Goal: Book appointment/travel/reservation

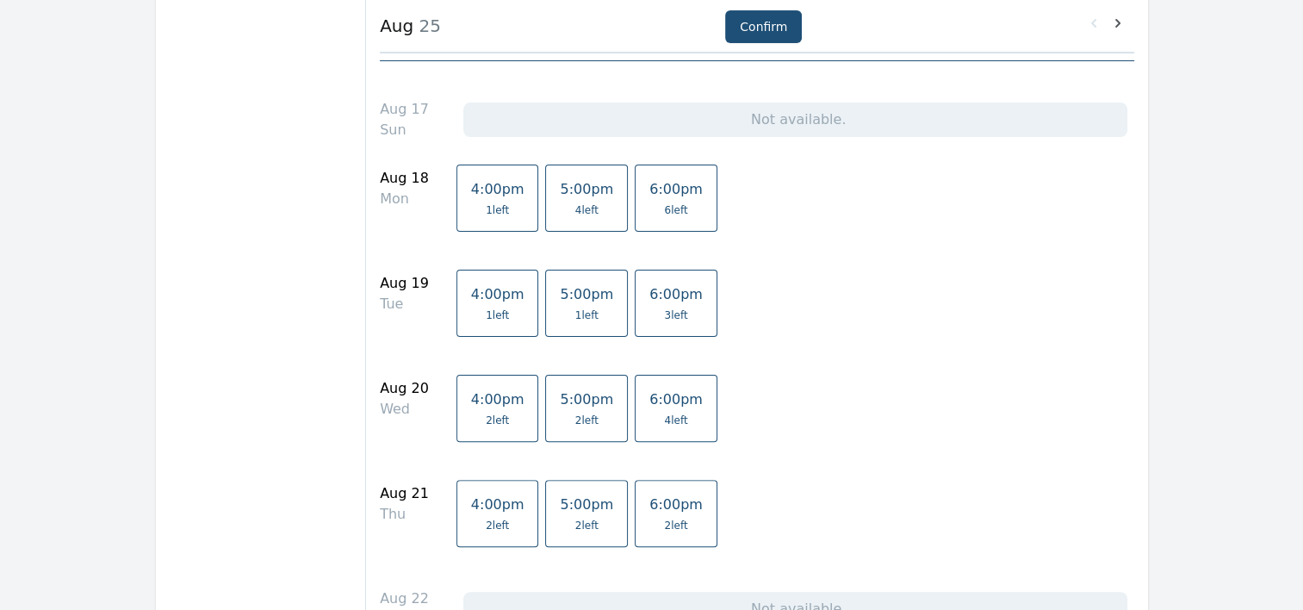
scroll to position [400, 0]
click at [472, 331] on link "4:00pm 1 left" at bounding box center [498, 304] width 83 height 67
click at [486, 313] on span "1 left" at bounding box center [497, 317] width 23 height 14
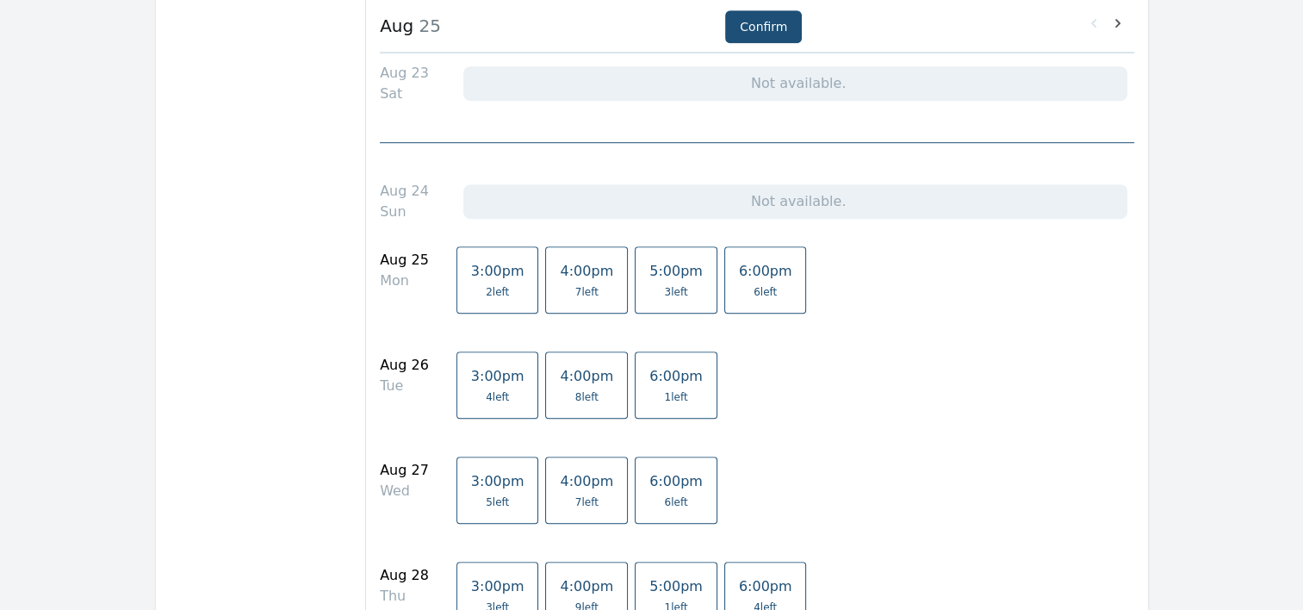
scroll to position [998, 0]
click at [565, 375] on span "4:00pm" at bounding box center [586, 374] width 53 height 16
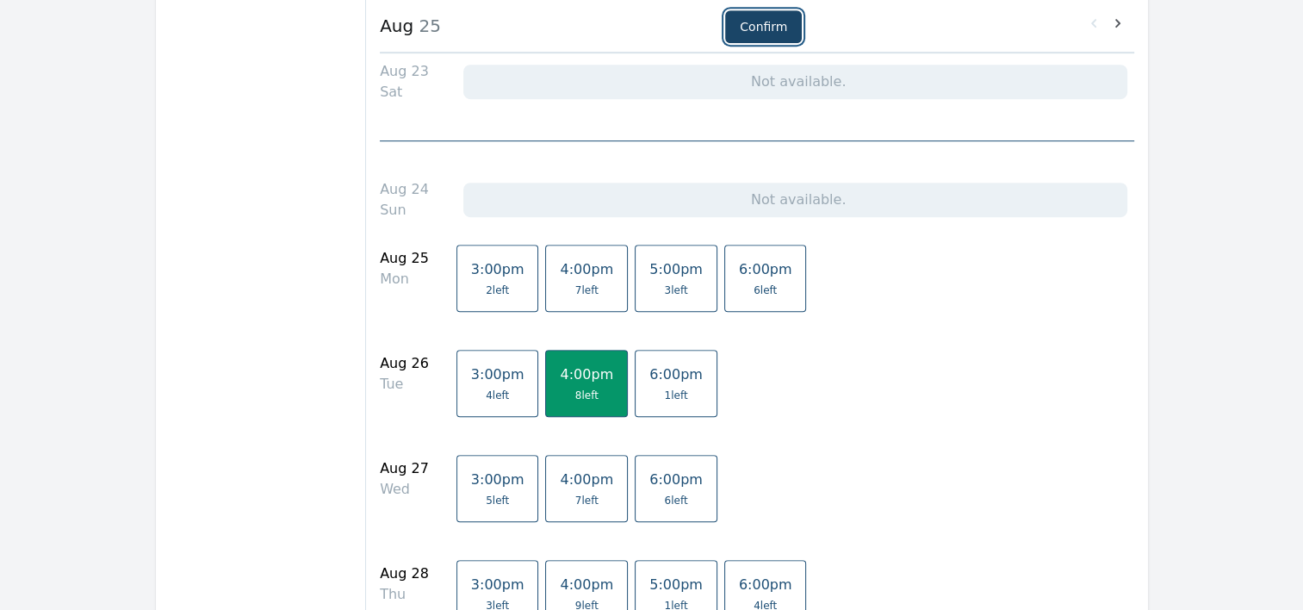
click at [770, 35] on button "Confirm" at bounding box center [763, 26] width 77 height 33
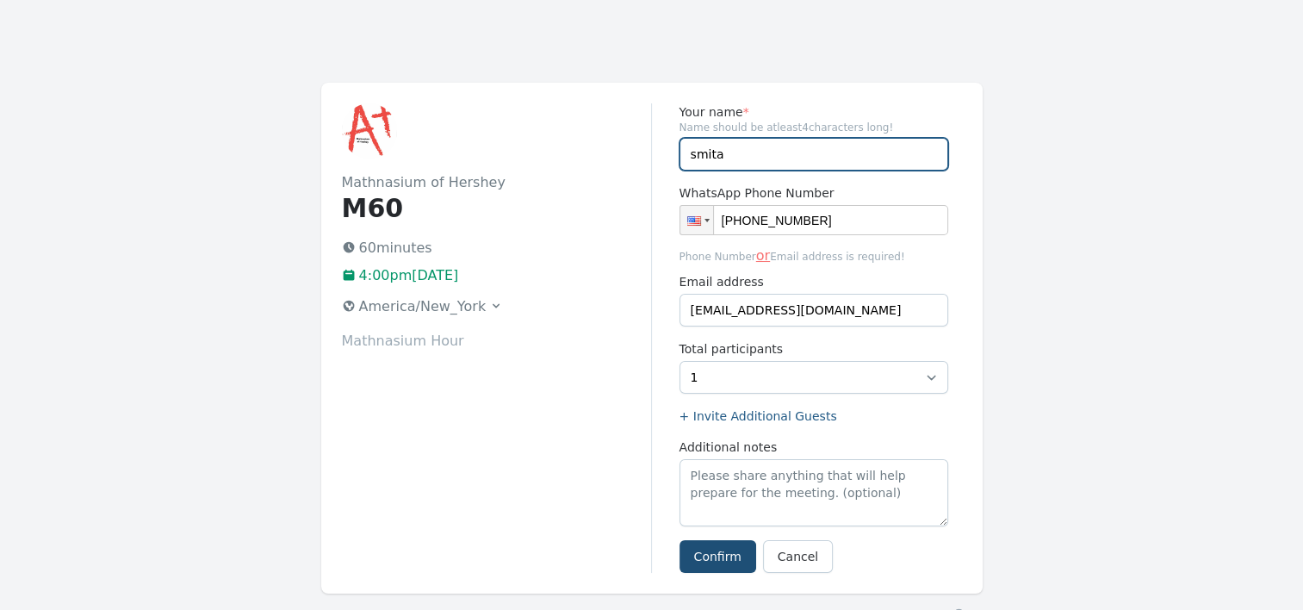
drag, startPoint x: 748, startPoint y: 153, endPoint x: 634, endPoint y: 155, distance: 113.7
click at [634, 155] on div "Mathnasium of Hershey M60 60 minutes 4:00pm, Tuesday 26 August 2025 America/New…" at bounding box center [652, 338] width 662 height 511
type input "Riya"
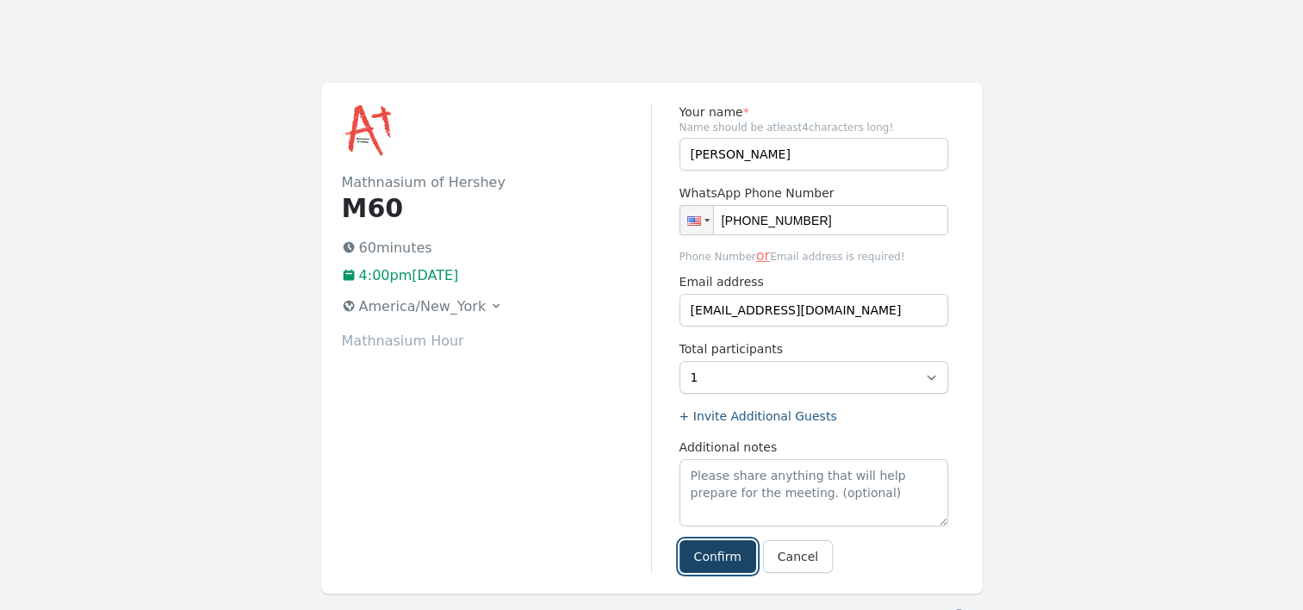
click at [713, 558] on button "Confirm" at bounding box center [718, 556] width 77 height 33
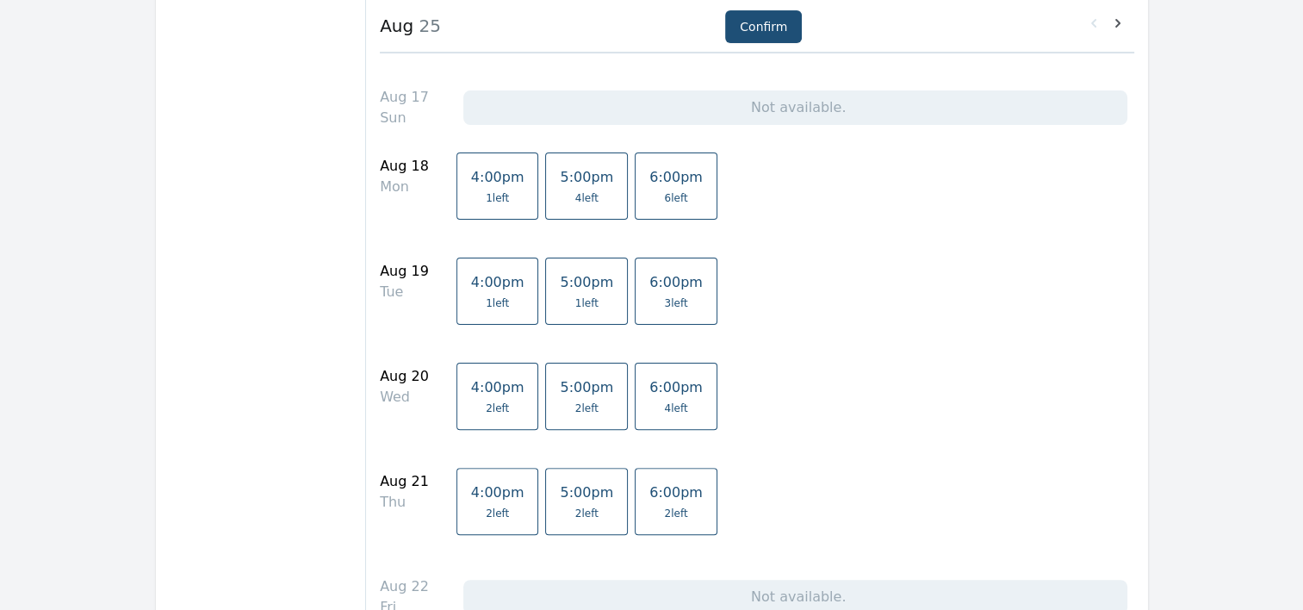
scroll to position [413, 0]
click at [478, 281] on span "4:00pm" at bounding box center [497, 283] width 53 height 16
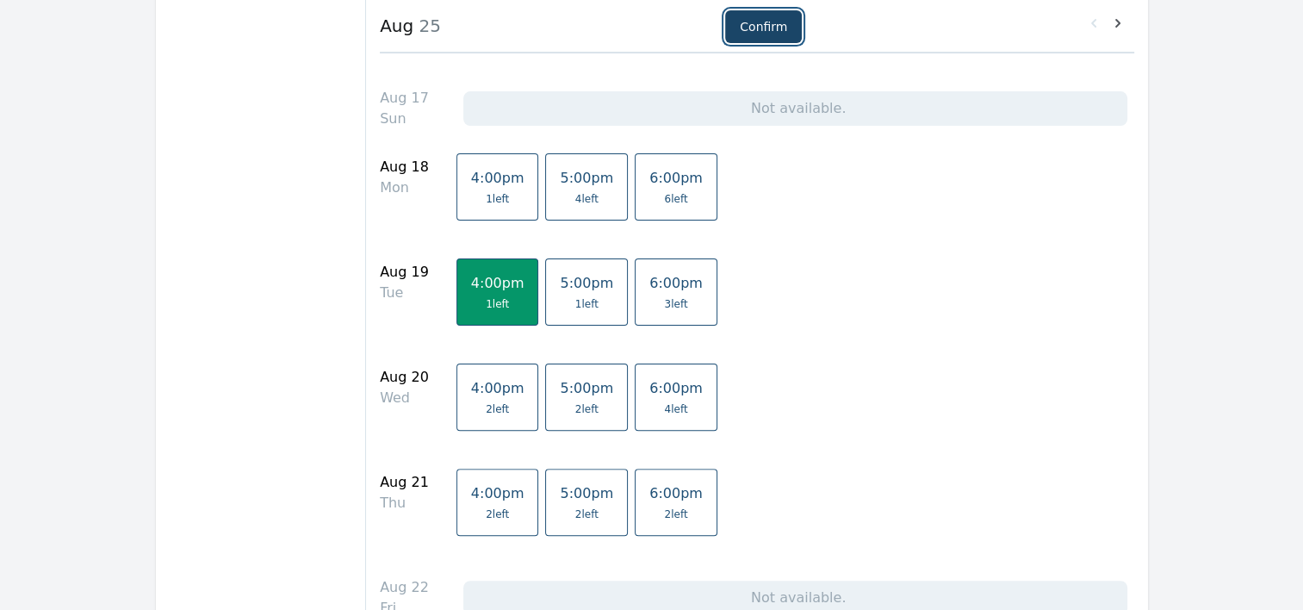
click at [772, 22] on button "Confirm" at bounding box center [763, 26] width 77 height 33
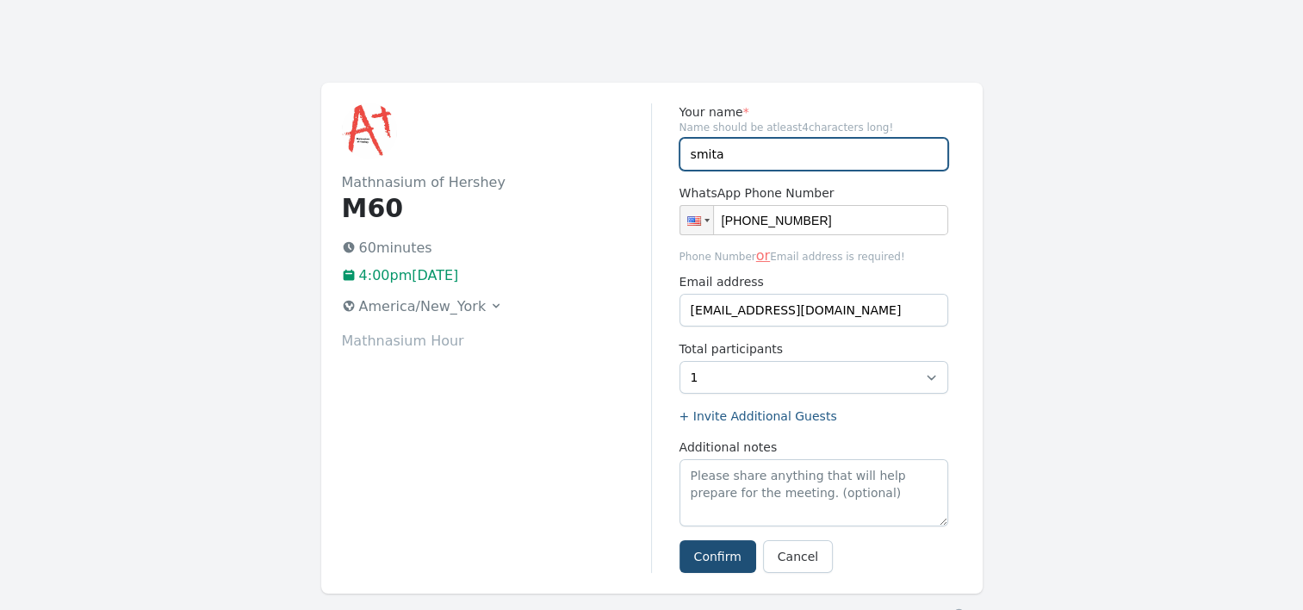
drag, startPoint x: 697, startPoint y: 152, endPoint x: 666, endPoint y: 155, distance: 31.1
click at [666, 155] on div "Your name * Name should be atleast 4 characters long! smita WhatsApp Phone Numb…" at bounding box center [807, 338] width 310 height 470
drag, startPoint x: 725, startPoint y: 155, endPoint x: 686, endPoint y: 152, distance: 39.8
click at [686, 152] on input "smita" at bounding box center [814, 154] width 269 height 33
type input "Riya"
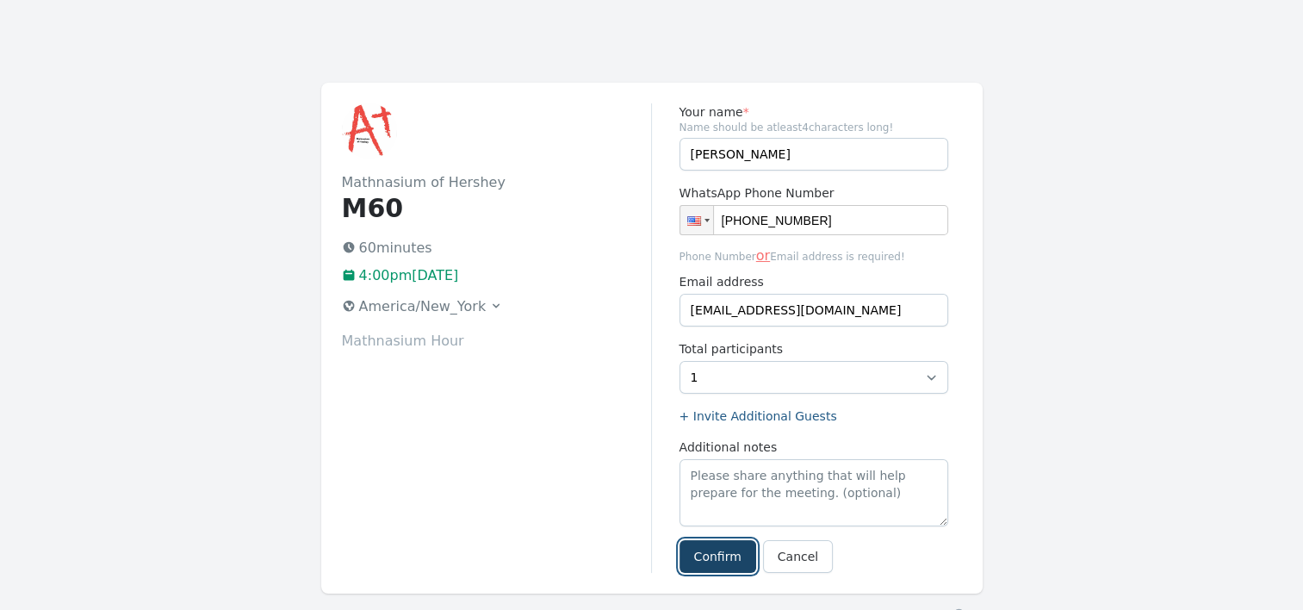
click at [694, 554] on button "Confirm" at bounding box center [718, 556] width 77 height 33
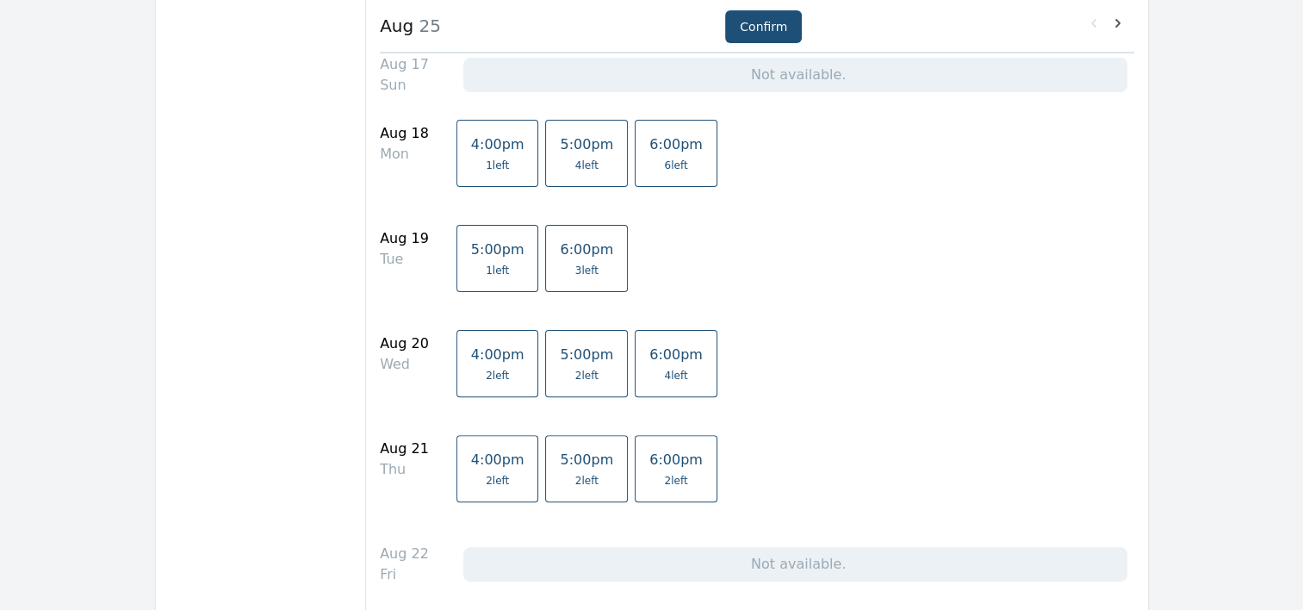
scroll to position [445, 0]
click at [471, 348] on span "4:00pm" at bounding box center [497, 356] width 53 height 16
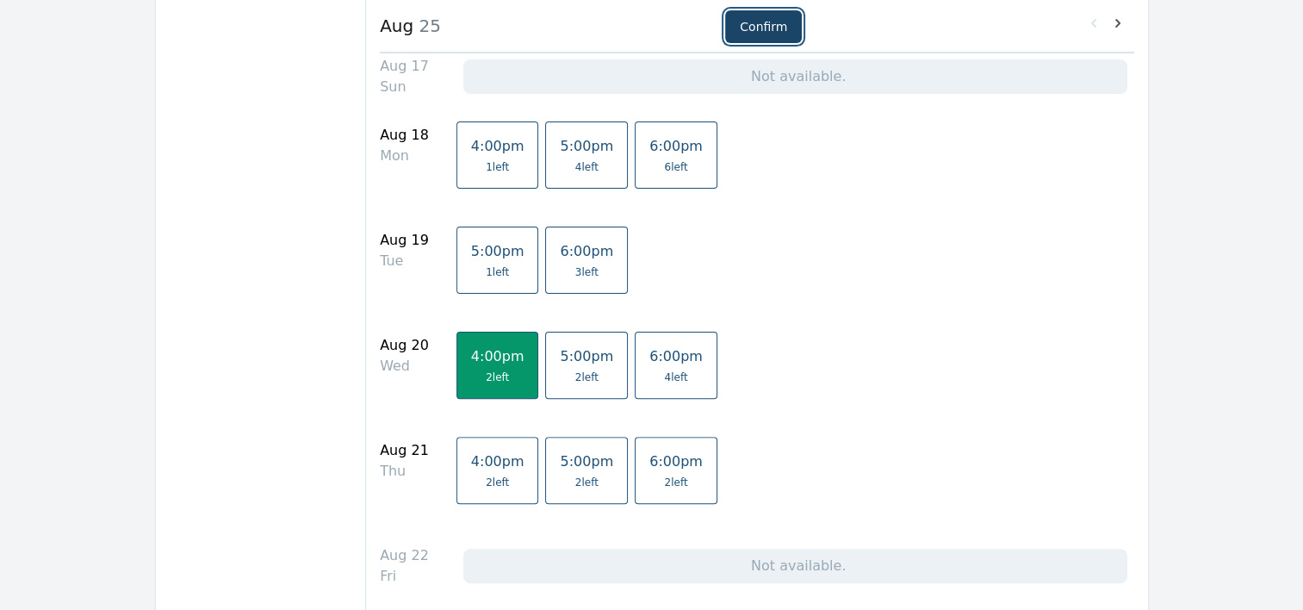
click at [762, 28] on button "Confirm" at bounding box center [763, 26] width 77 height 33
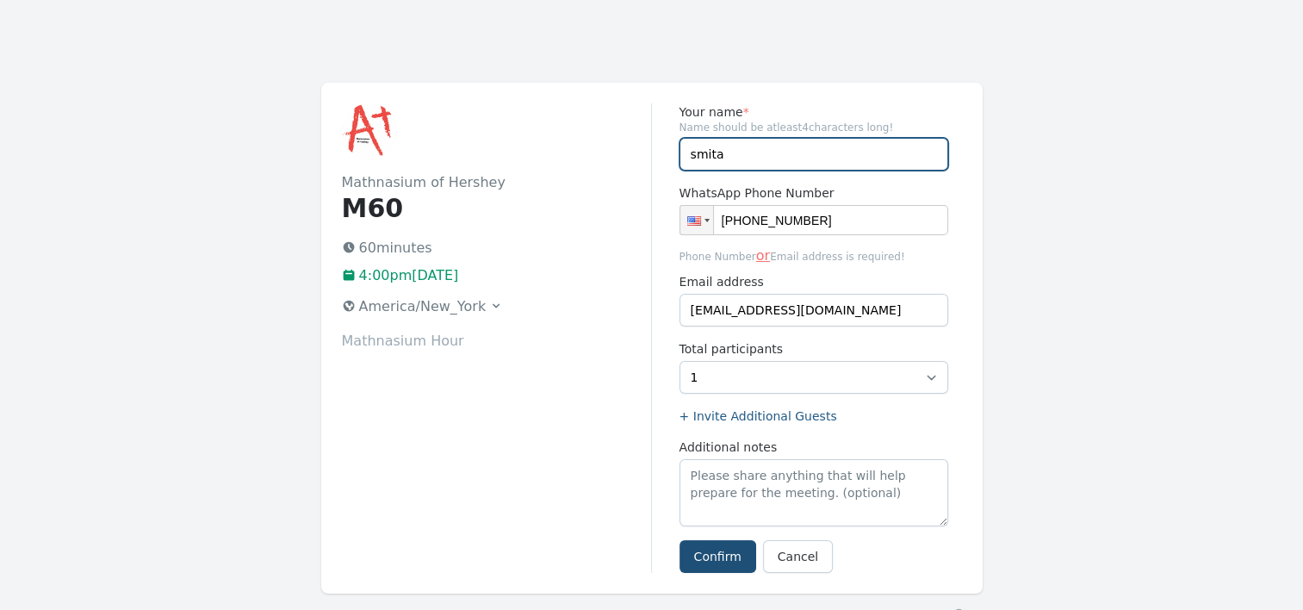
drag, startPoint x: 762, startPoint y: 159, endPoint x: 665, endPoint y: 162, distance: 96.6
click at [665, 162] on div "Your name * Name should be atleast 4 characters long! smita WhatsApp Phone Numb…" at bounding box center [807, 338] width 310 height 470
type input "Tanya"
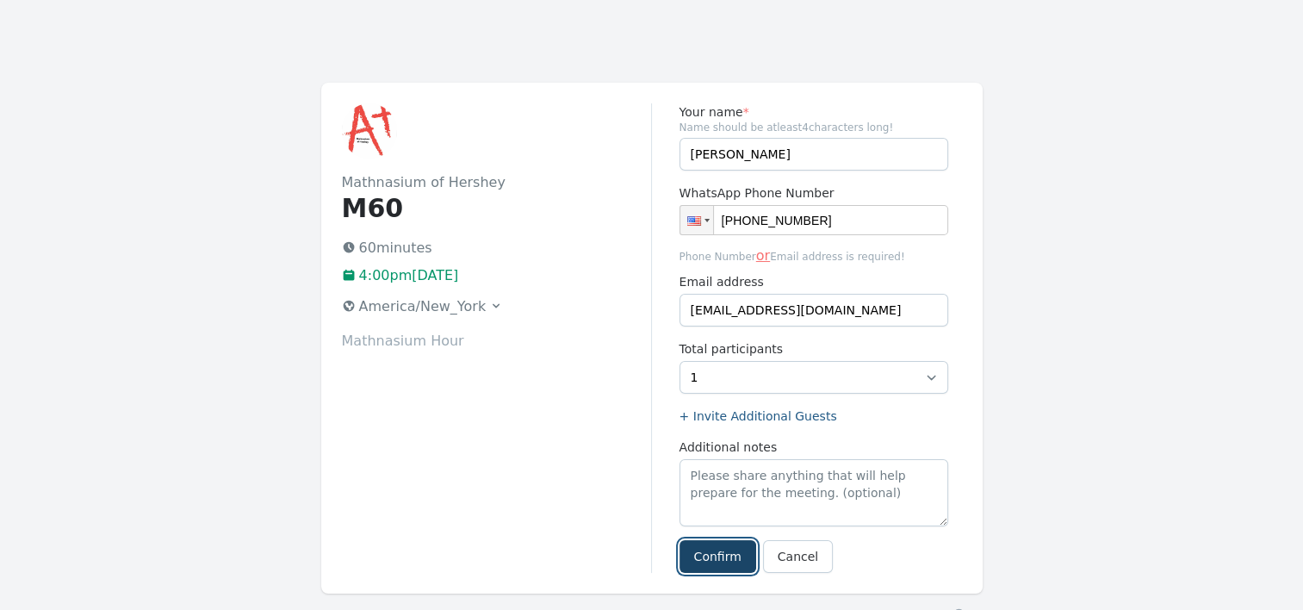
click at [708, 553] on button "Confirm" at bounding box center [718, 556] width 77 height 33
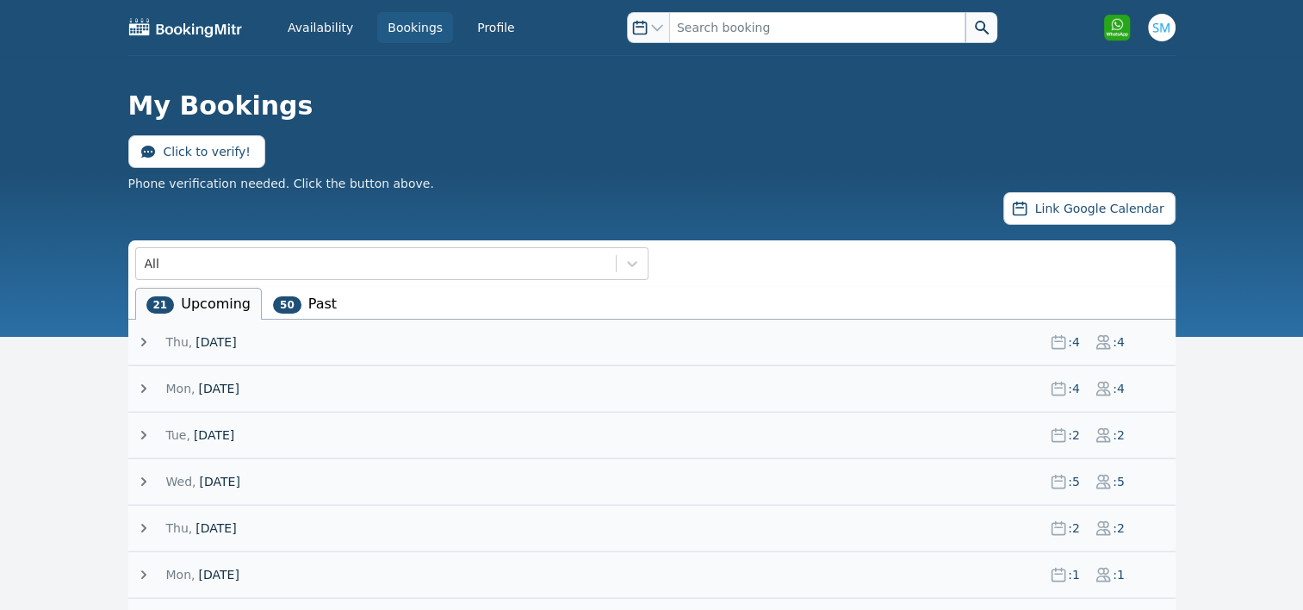
scroll to position [141, 0]
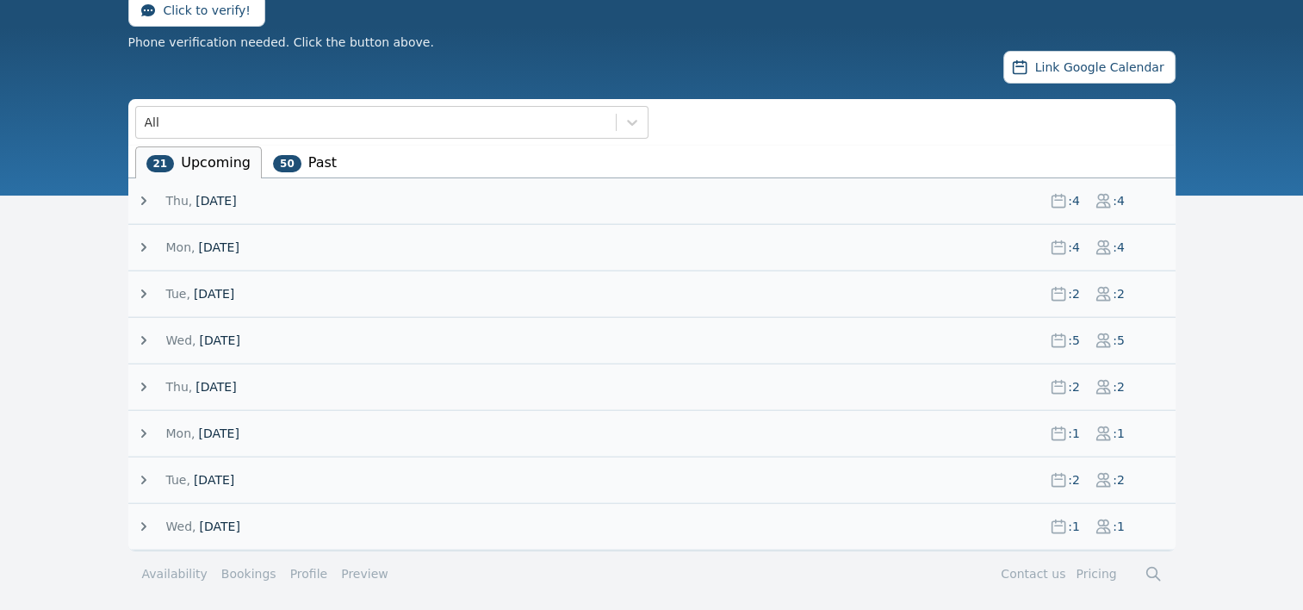
click at [145, 199] on icon at bounding box center [143, 200] width 5 height 9
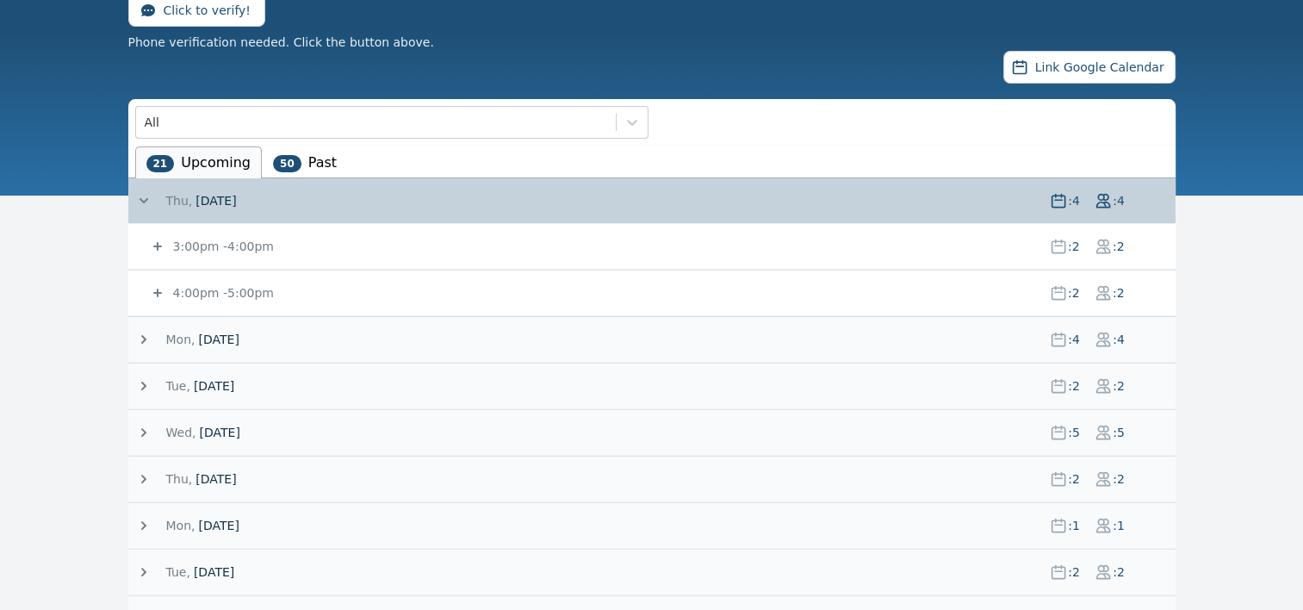
click at [161, 246] on icon at bounding box center [157, 246] width 17 height 17
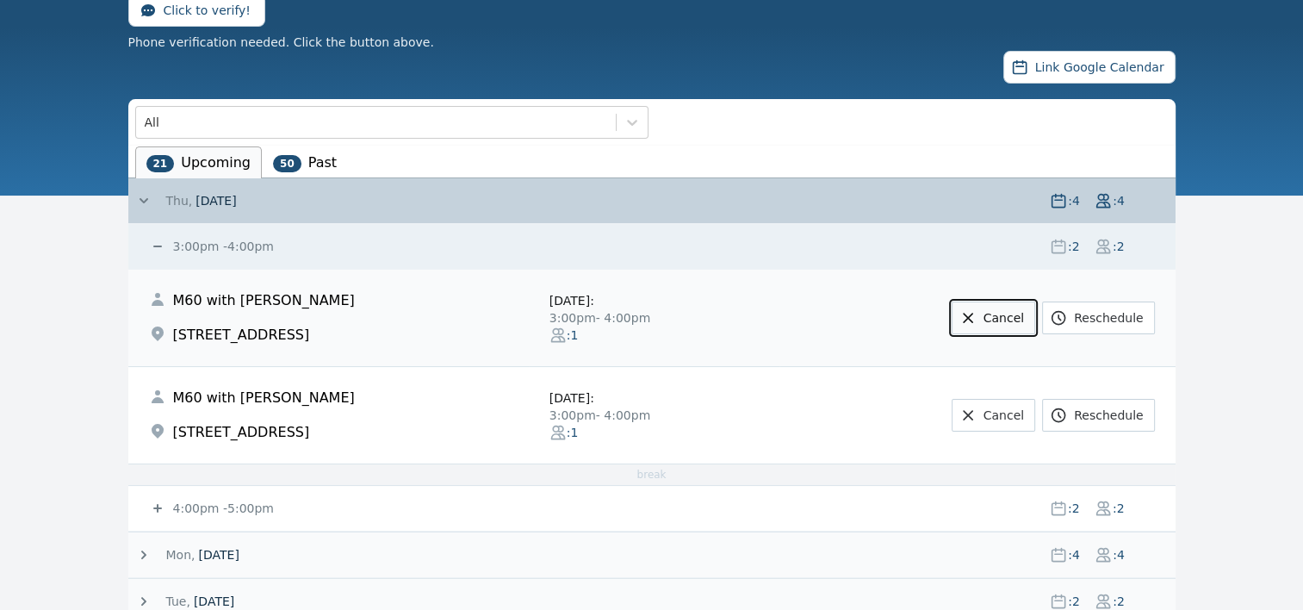
click at [1014, 311] on link "Cancel" at bounding box center [994, 318] width 84 height 33
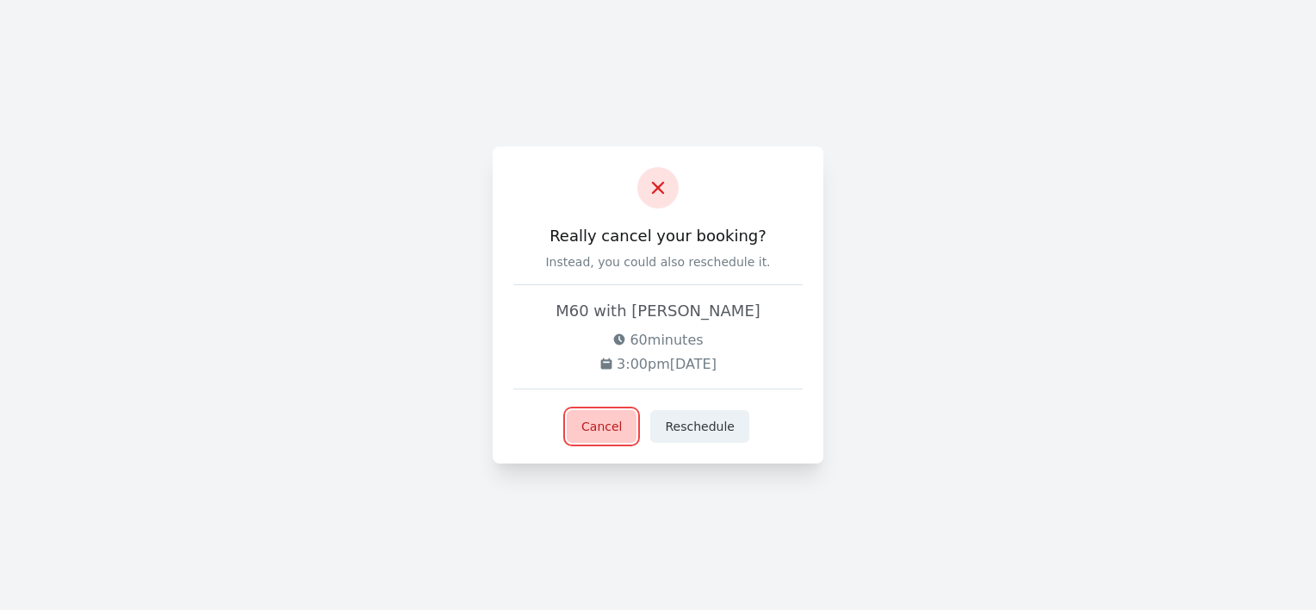
click at [589, 422] on button "Cancel" at bounding box center [602, 426] width 70 height 33
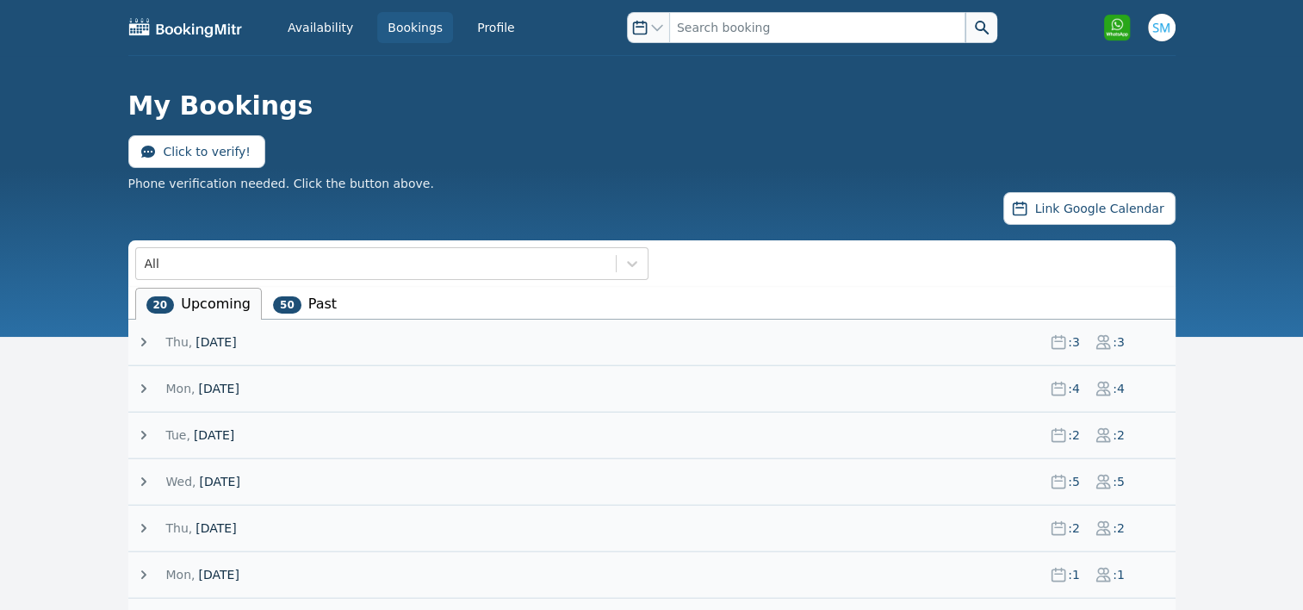
click at [143, 344] on icon at bounding box center [143, 342] width 5 height 9
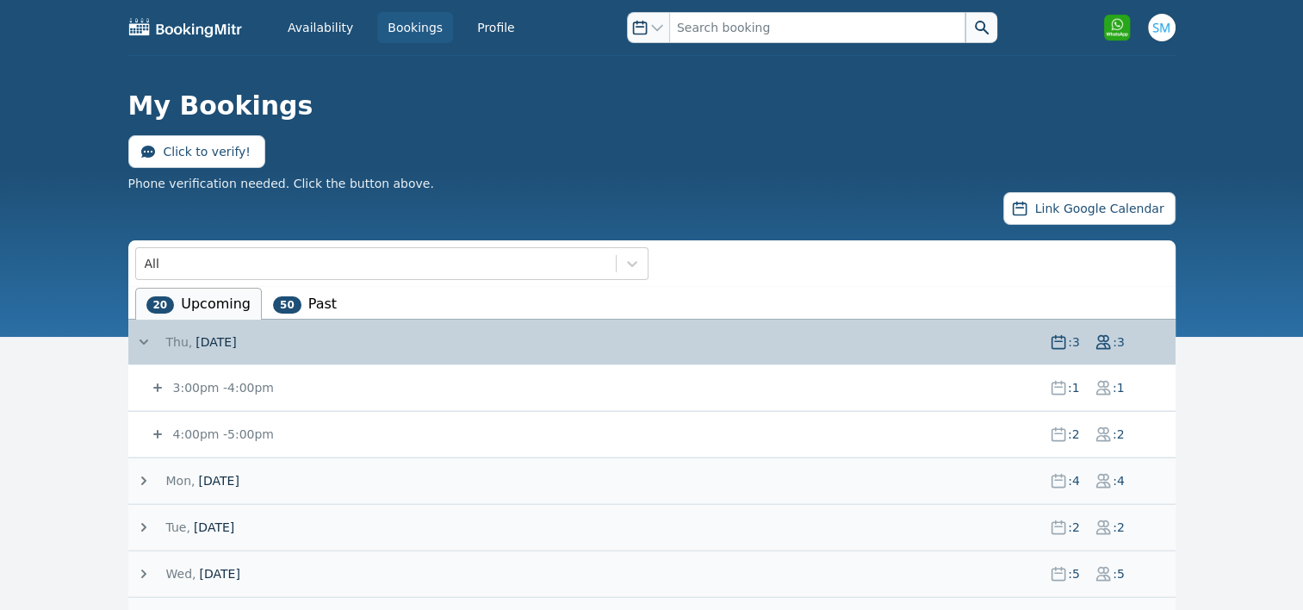
click at [157, 389] on icon at bounding box center [157, 387] width 9 height 9
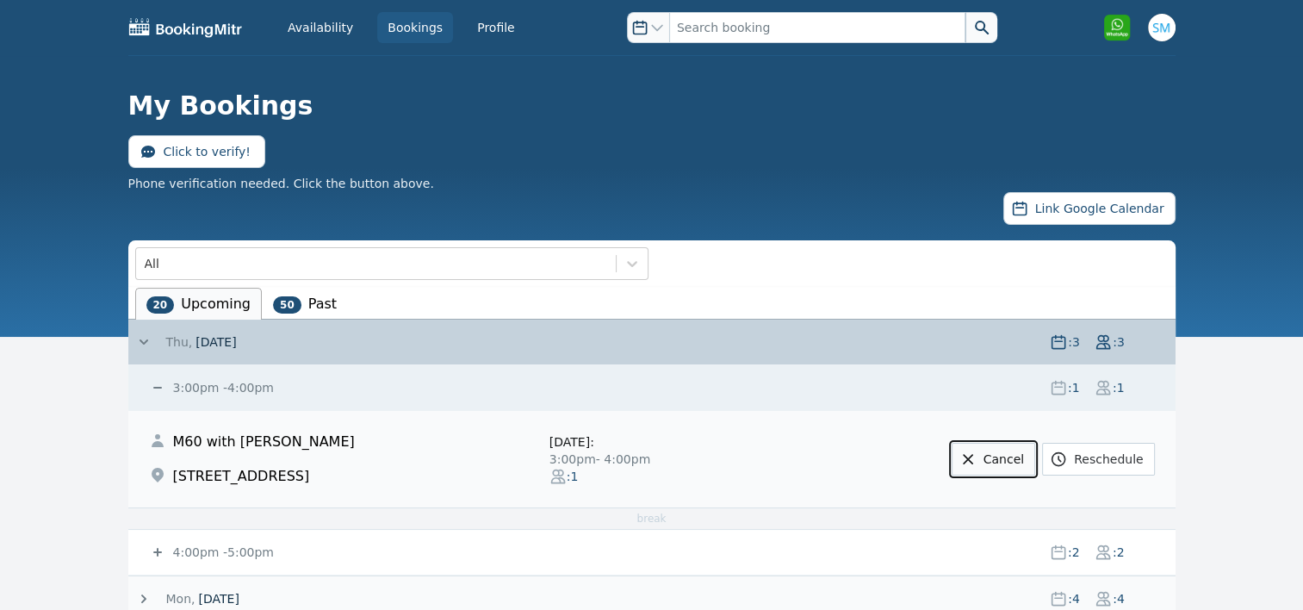
click at [1015, 462] on link "Cancel" at bounding box center [994, 459] width 84 height 33
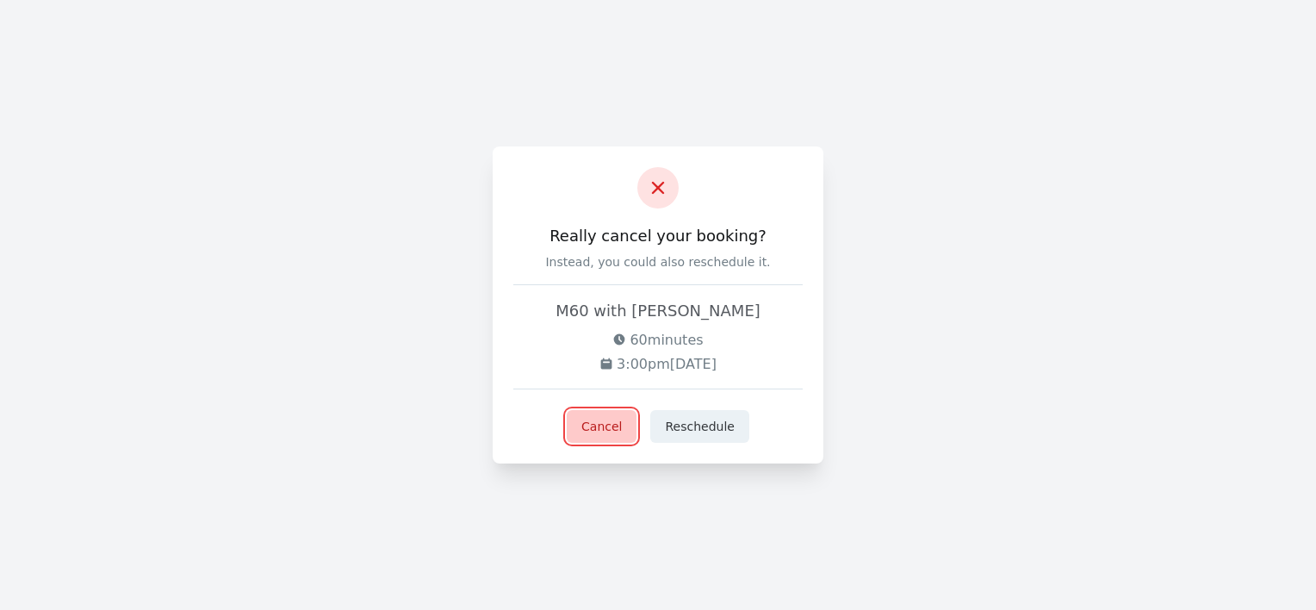
click at [595, 415] on button "Cancel" at bounding box center [602, 426] width 70 height 33
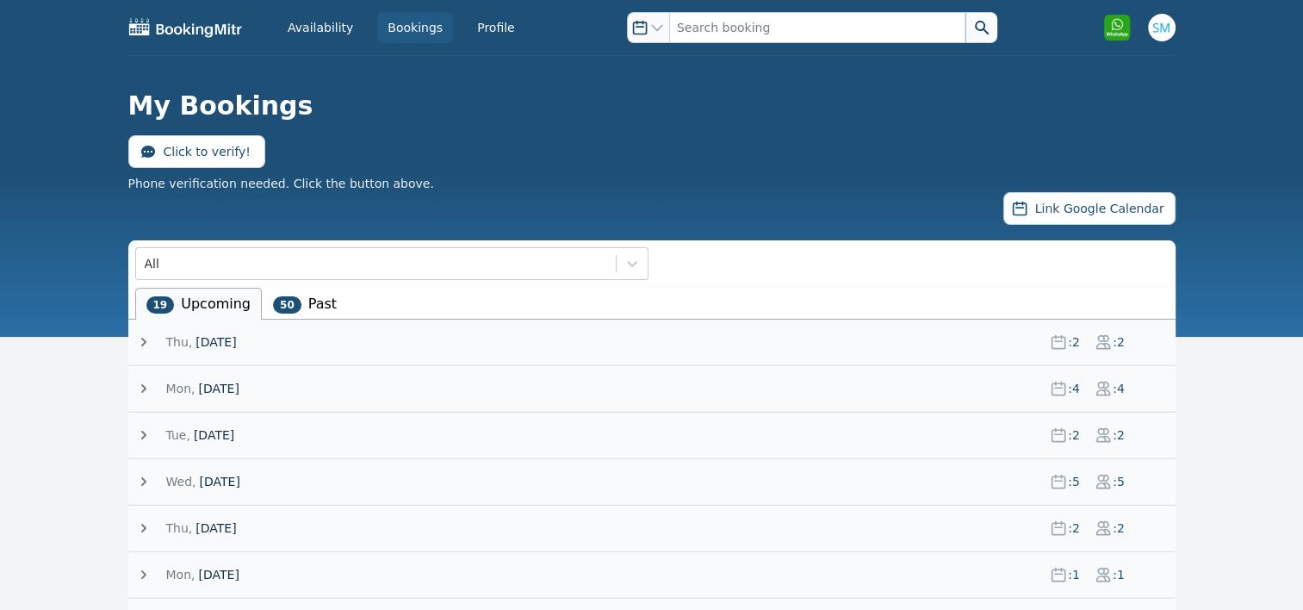
scroll to position [76, 0]
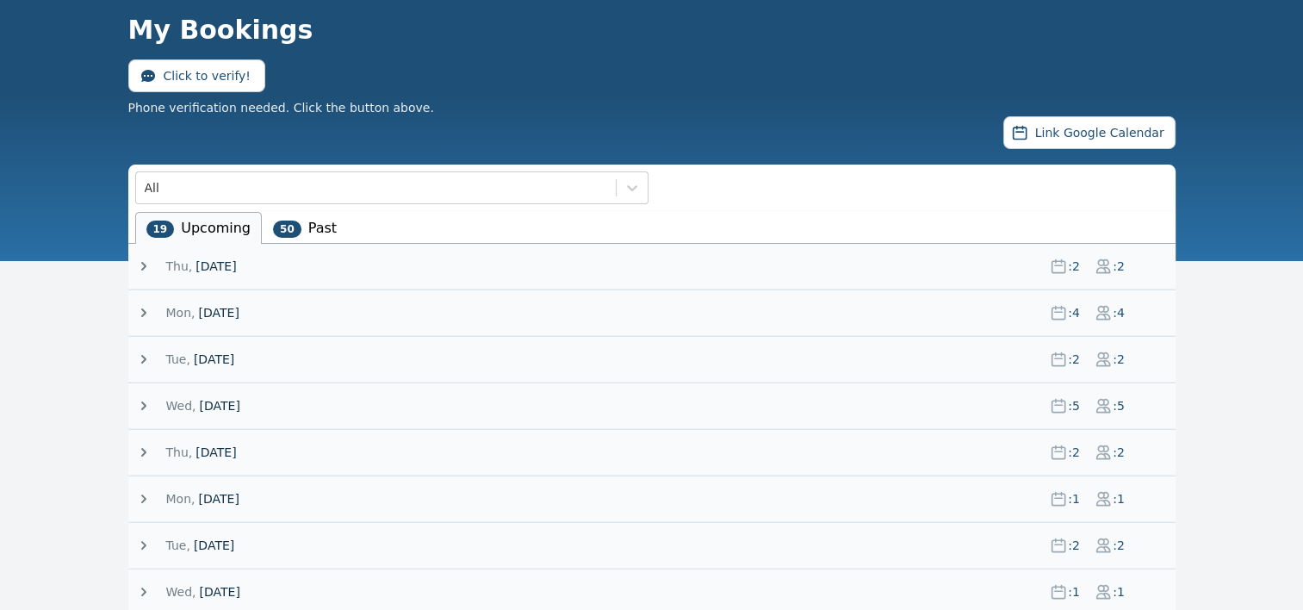
click at [144, 266] on icon at bounding box center [143, 266] width 5 height 9
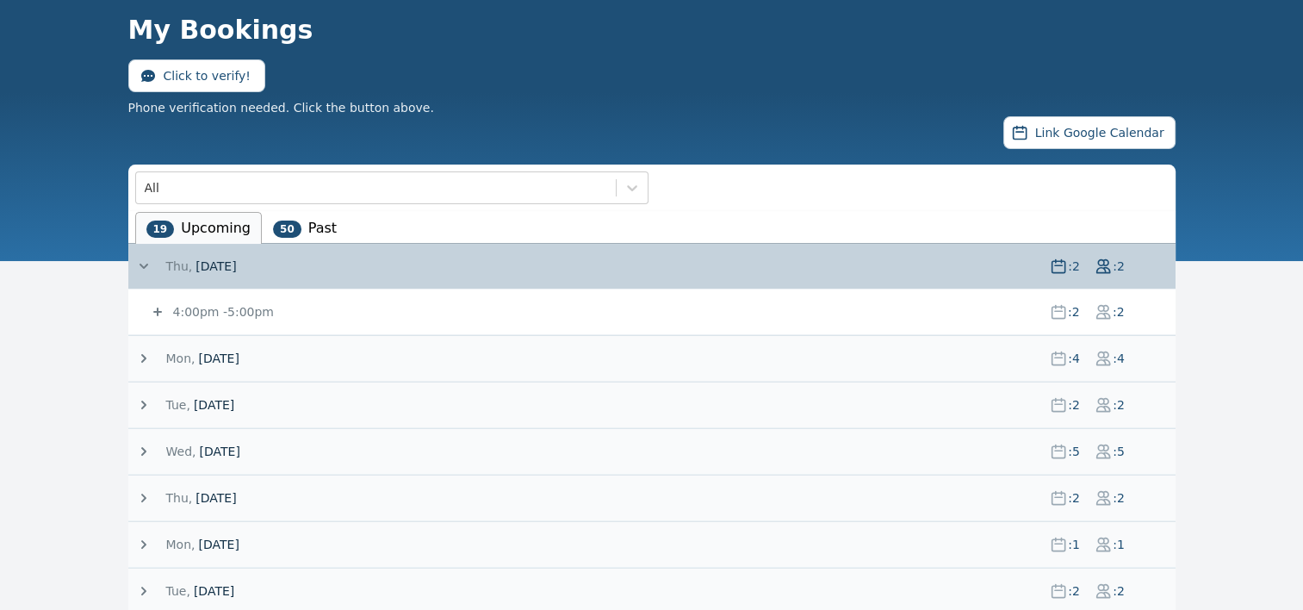
click at [156, 308] on icon at bounding box center [157, 312] width 9 height 9
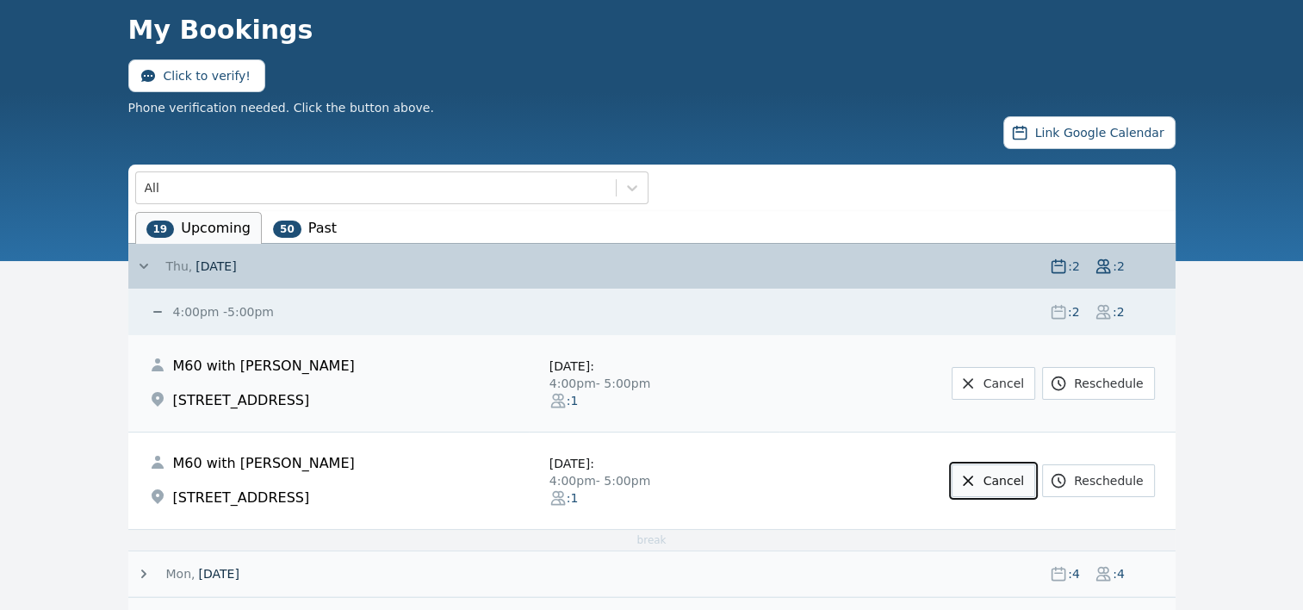
click at [1013, 471] on link "Cancel" at bounding box center [994, 480] width 84 height 33
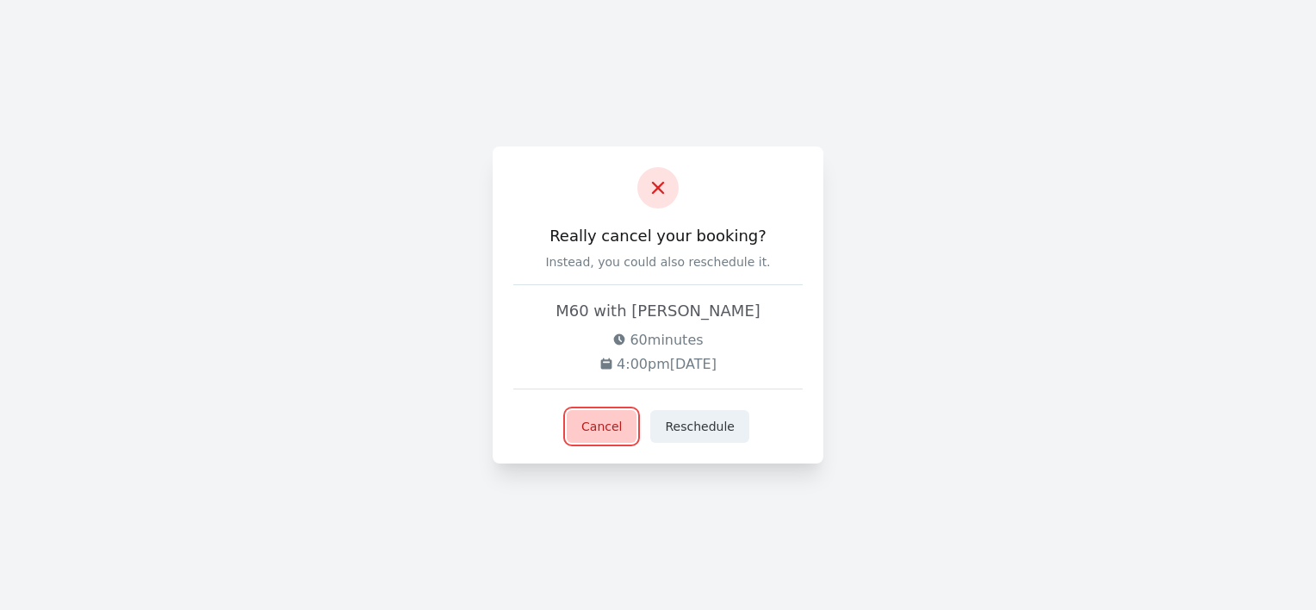
click at [600, 426] on button "Cancel" at bounding box center [602, 426] width 70 height 33
